Goal: Task Accomplishment & Management: Use online tool/utility

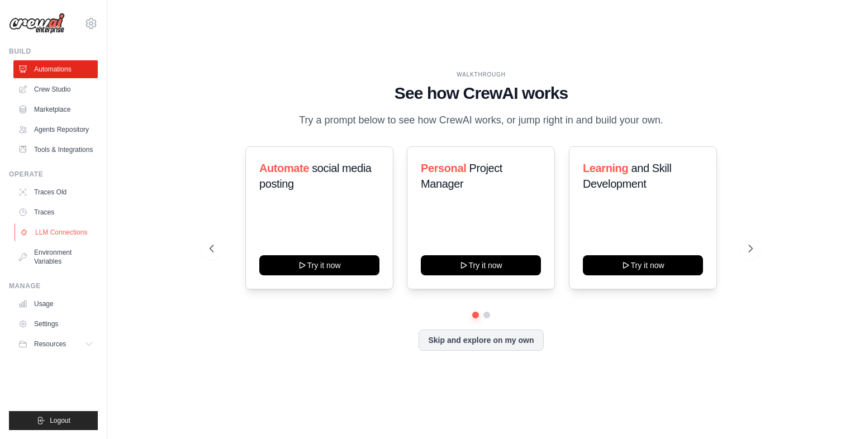
click at [45, 234] on link "LLM Connections" at bounding box center [57, 233] width 84 height 18
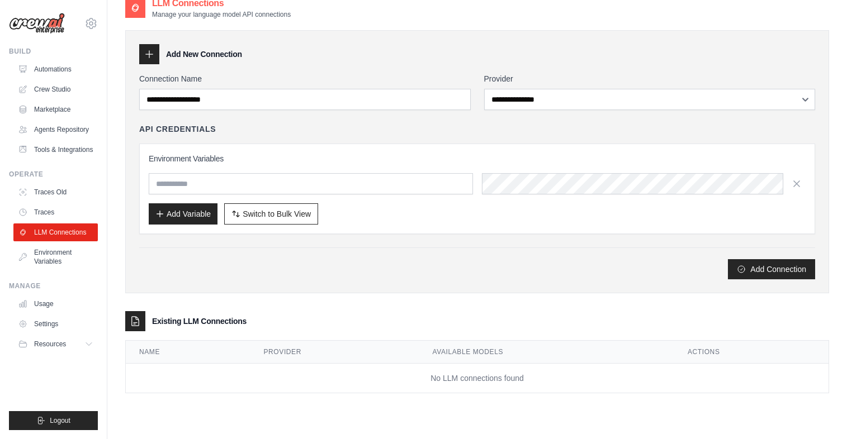
scroll to position [22, 0]
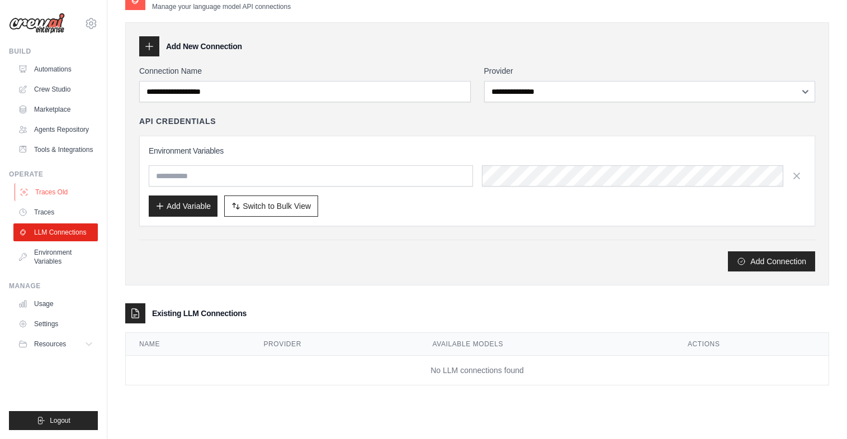
click at [49, 188] on link "Traces Old" at bounding box center [57, 192] width 84 height 18
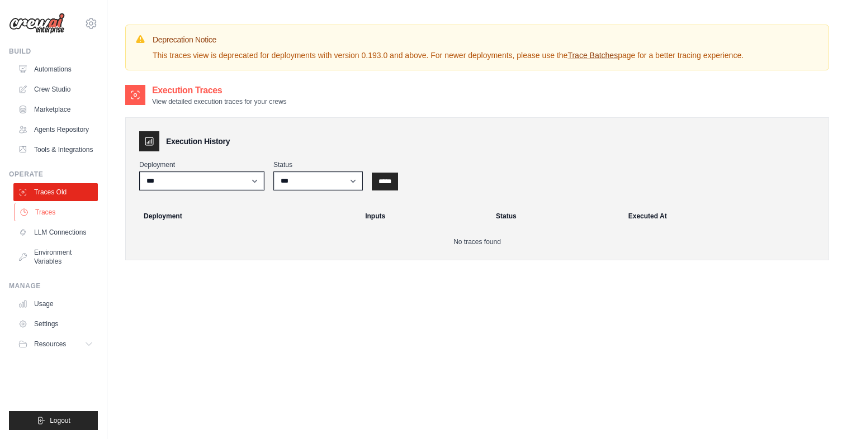
click at [44, 216] on link "Traces" at bounding box center [57, 212] width 84 height 18
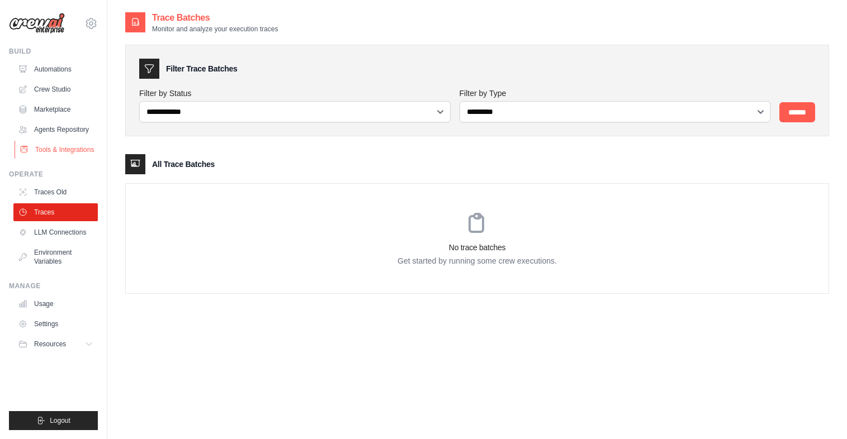
click at [78, 151] on link "Tools & Integrations" at bounding box center [57, 150] width 84 height 18
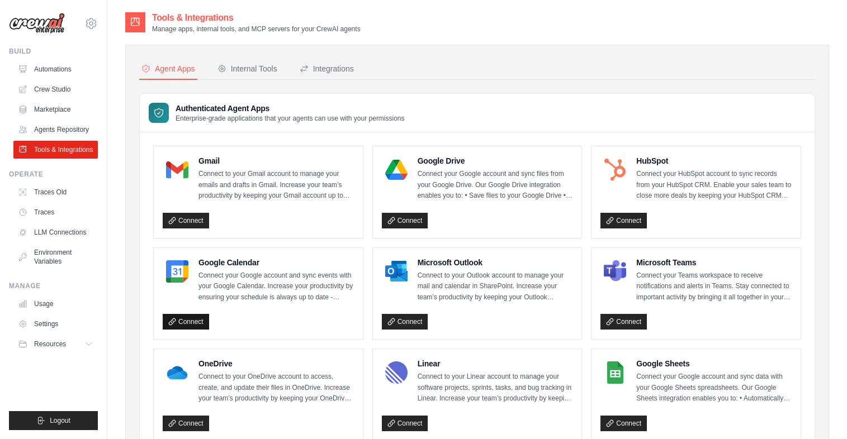
click at [173, 324] on icon at bounding box center [172, 322] width 8 height 8
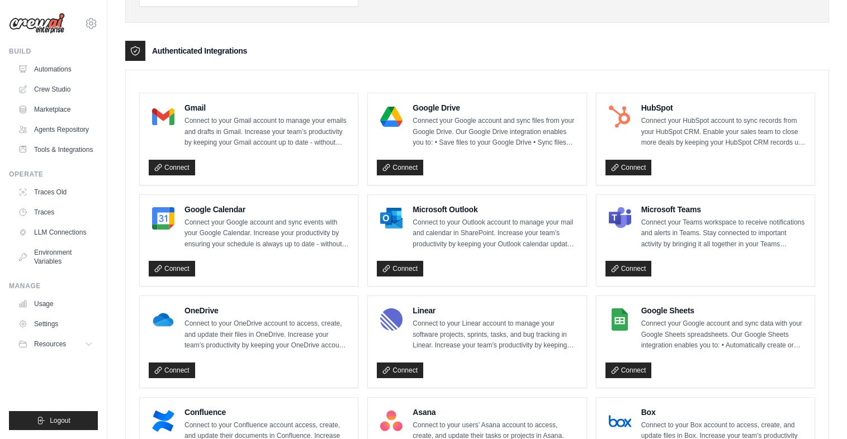
scroll to position [210, 0]
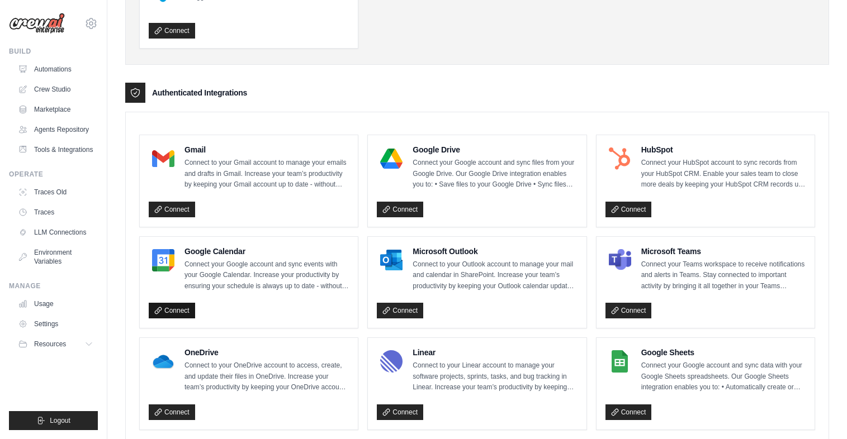
click at [164, 309] on link "Connect" at bounding box center [172, 311] width 46 height 16
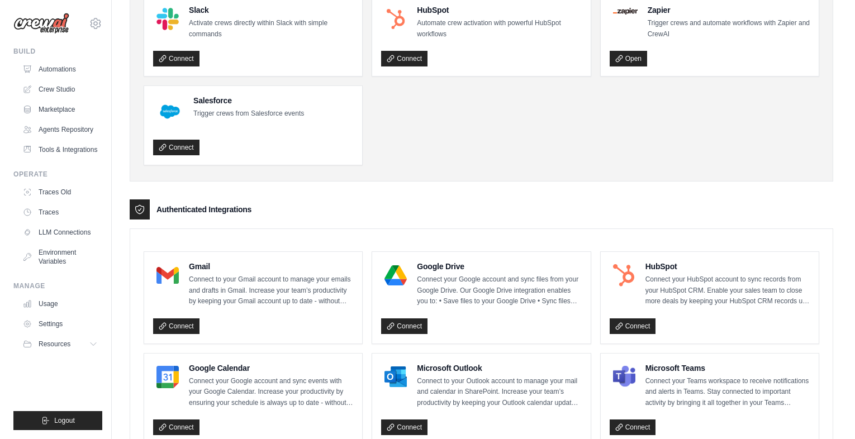
scroll to position [134, 0]
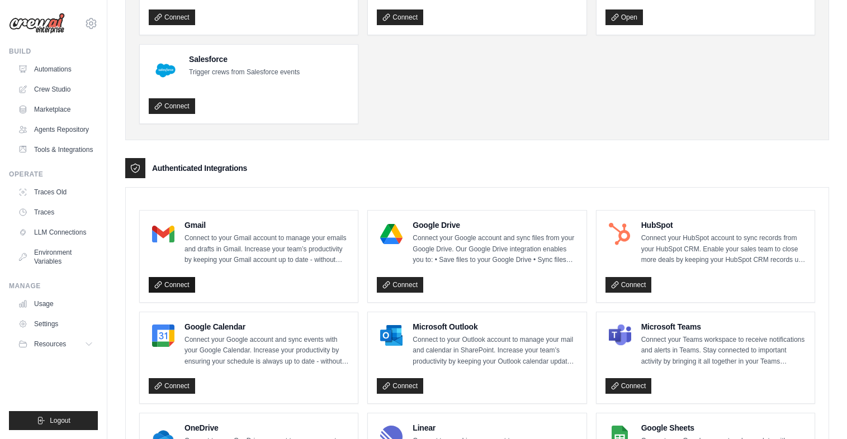
click at [182, 288] on link "Connect" at bounding box center [172, 285] width 46 height 16
click at [184, 381] on link "Connect" at bounding box center [172, 386] width 46 height 16
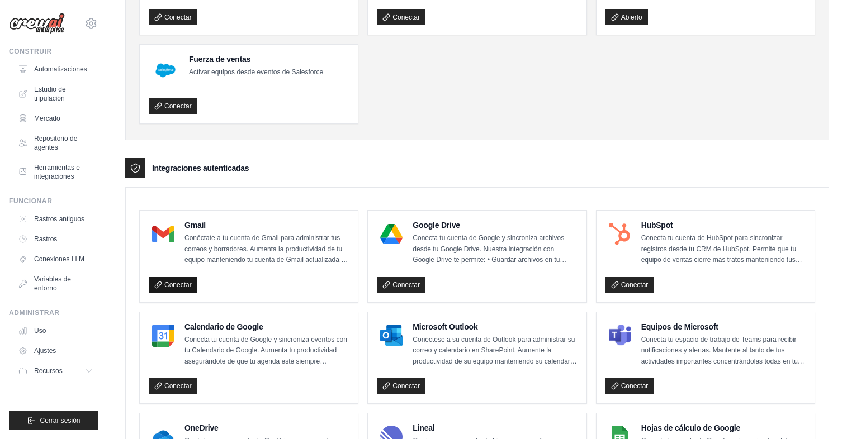
click at [192, 289] on link "Conectar" at bounding box center [173, 285] width 49 height 16
click at [172, 386] on font "Conectar" at bounding box center [177, 386] width 27 height 8
click at [182, 287] on font "Conectar" at bounding box center [177, 285] width 27 height 8
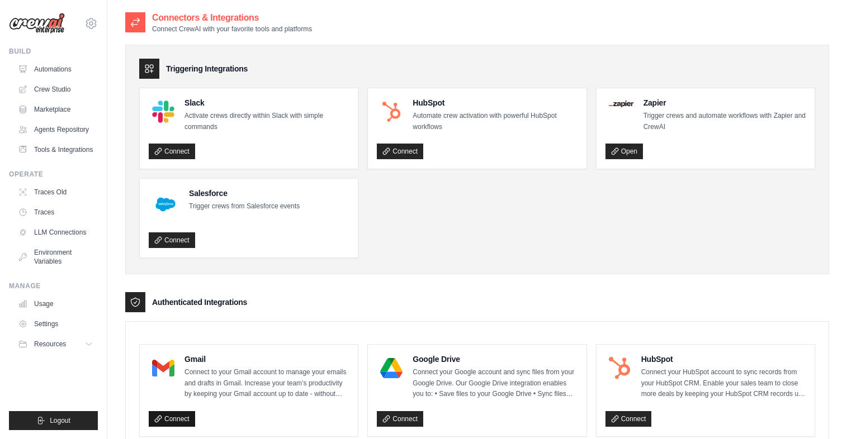
click at [174, 419] on link "Connect" at bounding box center [172, 419] width 46 height 16
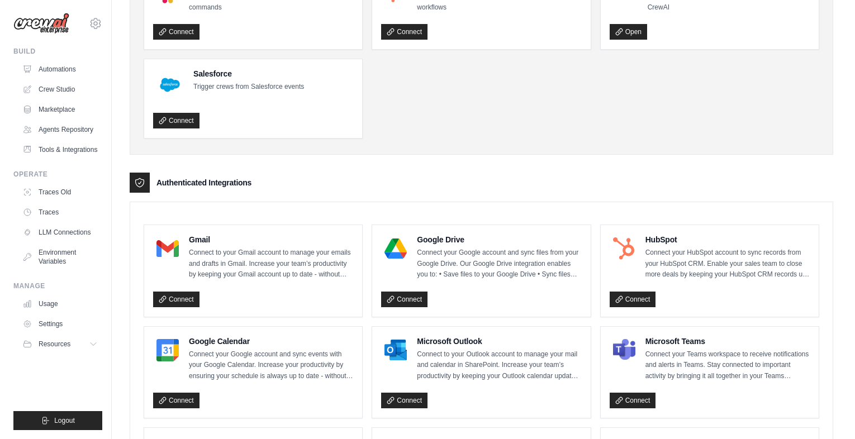
scroll to position [134, 0]
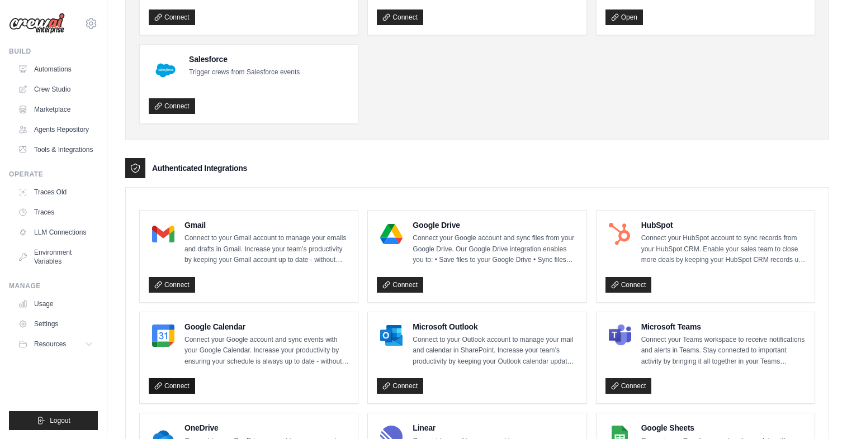
click at [178, 384] on link "Connect" at bounding box center [172, 386] width 46 height 16
